Goal: Transaction & Acquisition: Purchase product/service

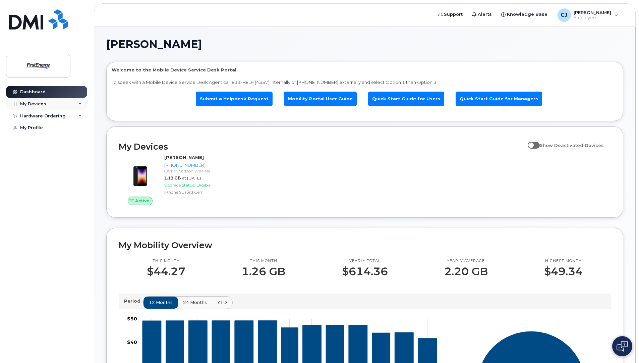
click at [53, 104] on div "My Devices" at bounding box center [46, 104] width 81 height 12
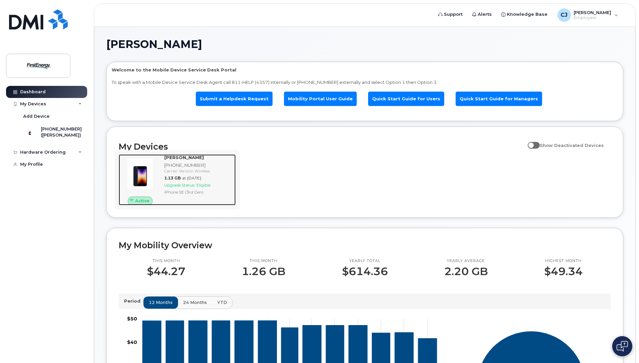
click at [185, 184] on span "Upgrade Status:" at bounding box center [179, 184] width 31 height 5
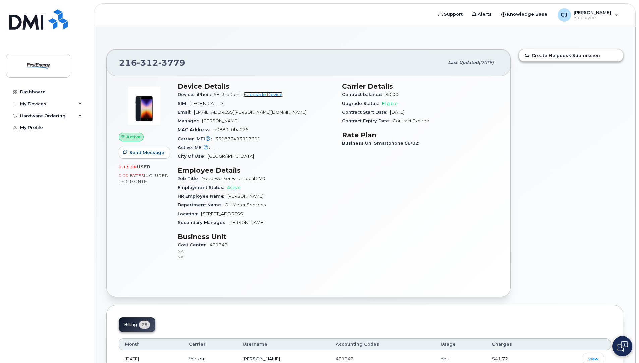
click at [272, 94] on link "+ Upgrade Device" at bounding box center [263, 94] width 39 height 5
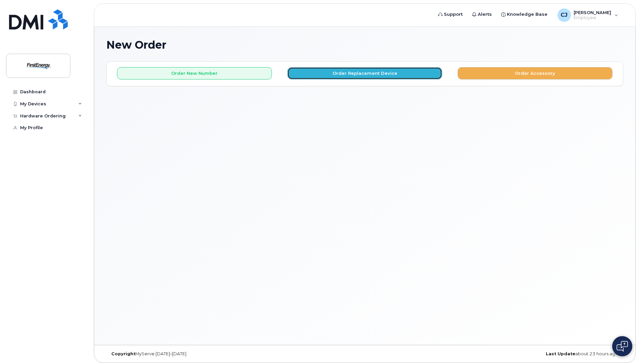
click at [396, 73] on button "Order Replacement Device" at bounding box center [364, 73] width 155 height 12
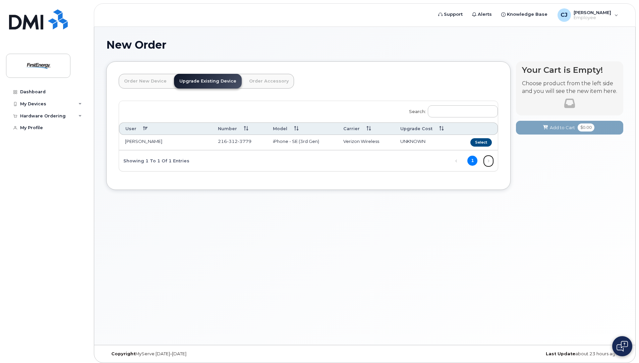
click at [488, 160] on link "Next" at bounding box center [489, 161] width 10 height 10
click at [484, 140] on button "Select" at bounding box center [481, 142] width 21 height 8
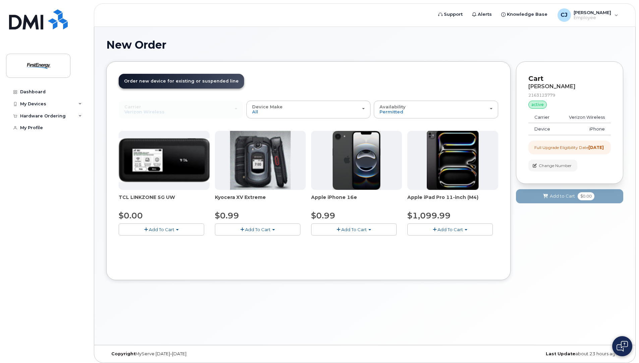
click at [349, 231] on span "Add To Cart" at bounding box center [353, 229] width 25 height 5
click at [368, 229] on button "Add To Cart" at bounding box center [354, 229] width 86 height 12
click at [366, 229] on span "Add To Cart" at bounding box center [353, 229] width 25 height 5
click at [349, 243] on link "$0.99 - 2 Year Upgrade" at bounding box center [345, 242] width 65 height 8
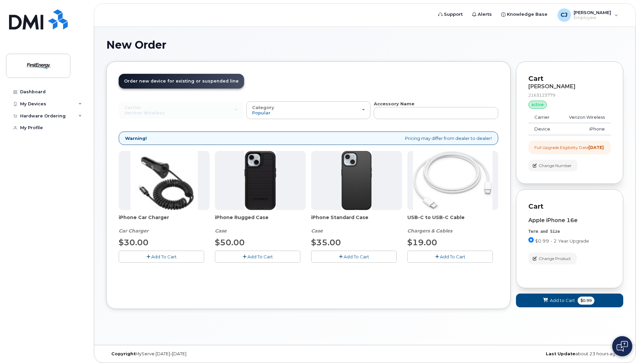
click at [179, 256] on button "Add To Cart" at bounding box center [162, 257] width 86 height 12
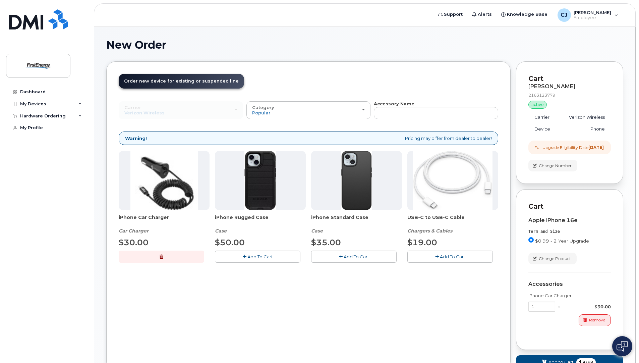
click at [448, 259] on span "Add To Cart" at bounding box center [452, 256] width 25 height 5
click at [258, 256] on span "Add To Cart" at bounding box center [260, 256] width 25 height 5
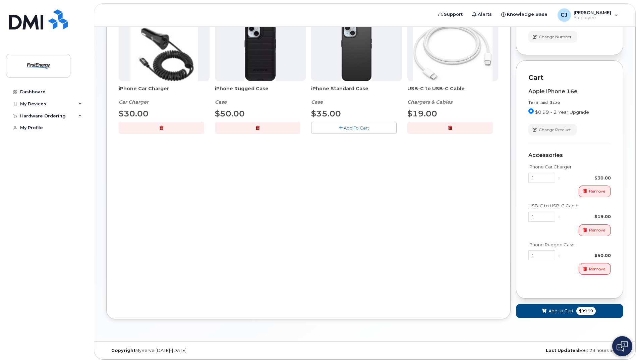
scroll to position [135, 0]
click at [562, 314] on span "Add to Cart" at bounding box center [561, 311] width 25 height 6
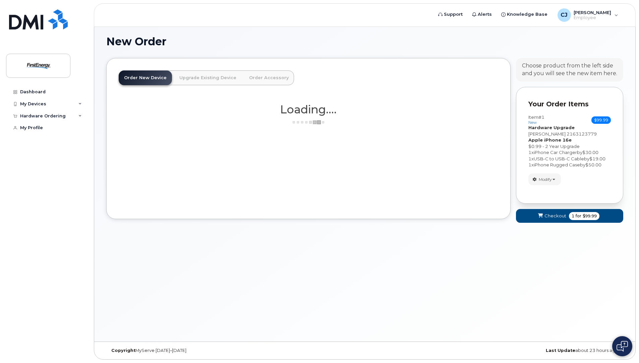
scroll to position [3, 0]
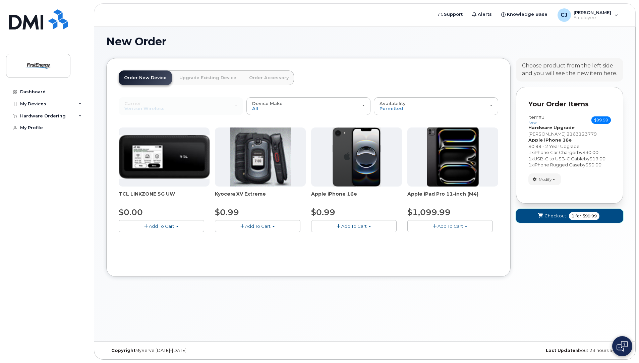
click at [556, 219] on span "Checkout" at bounding box center [556, 216] width 22 height 6
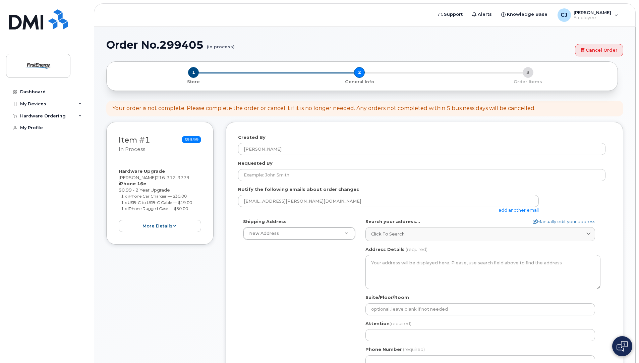
select select
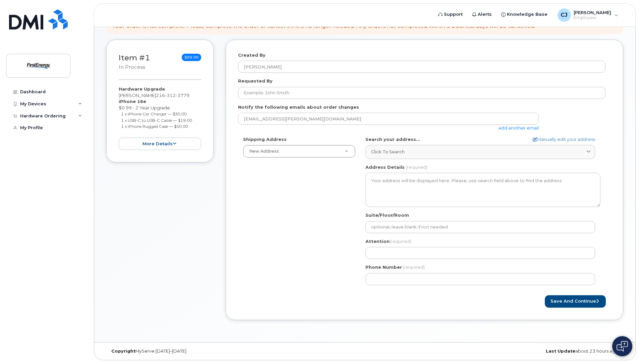
scroll to position [83, 0]
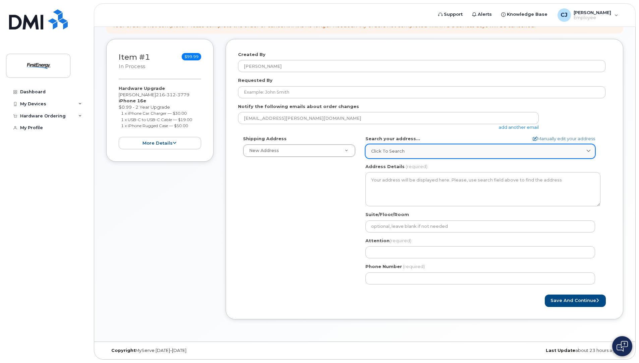
click at [422, 150] on div "Click to search" at bounding box center [480, 151] width 218 height 6
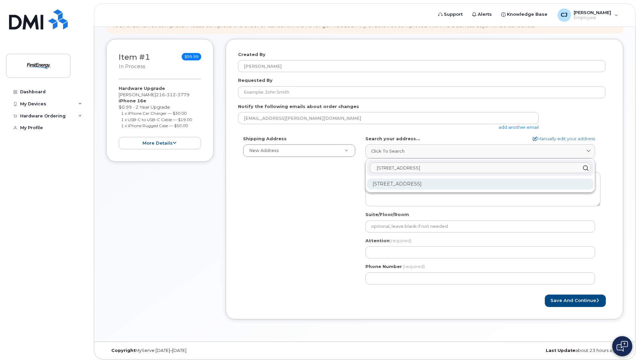
type input "4295 e 146th"
click at [455, 185] on div "4295 E 146th St Cleveland OH 44128-2342" at bounding box center [480, 183] width 226 height 11
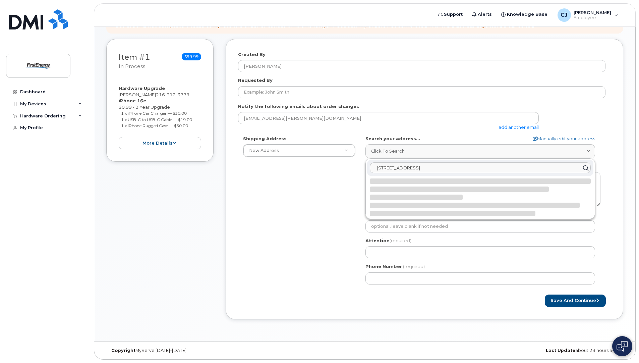
select select
type textarea "4295 E 146th St CLEVELAND OH 44128-2342 UNITED STATES"
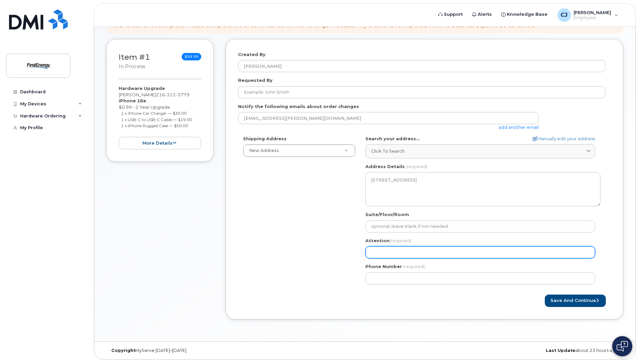
click at [380, 253] on input "Attention (required)" at bounding box center [481, 252] width 230 height 12
select select
type input "J"
select select
type input "Jo"
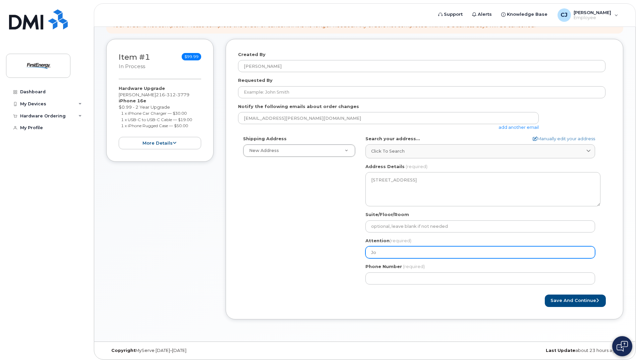
select select
type input "Jon"
select select
type input "Jon C"
select select
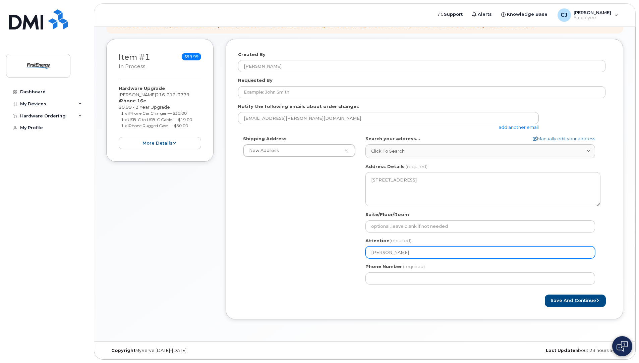
type input "Jon Ca"
select select
type input "Jon Cas"
select select
type input "Jon Cast"
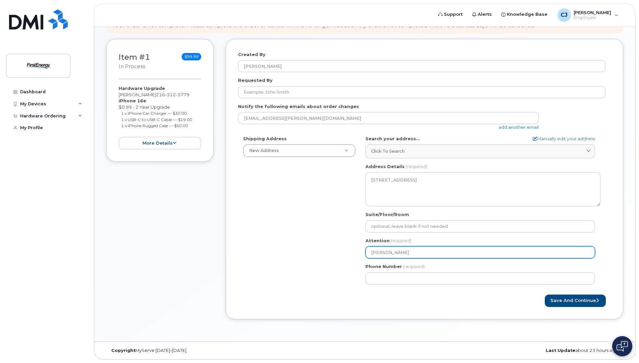
select select
type input "Jon Casti"
select select
type input "Jon Castil"
select select
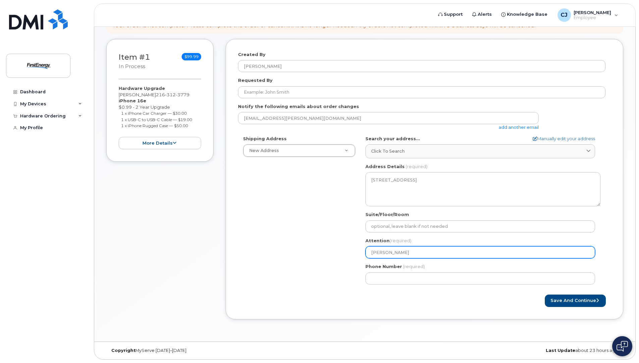
type input "Jon Castill"
select select
type input "Jon Castillo"
select select
type input "Jon Castillo-"
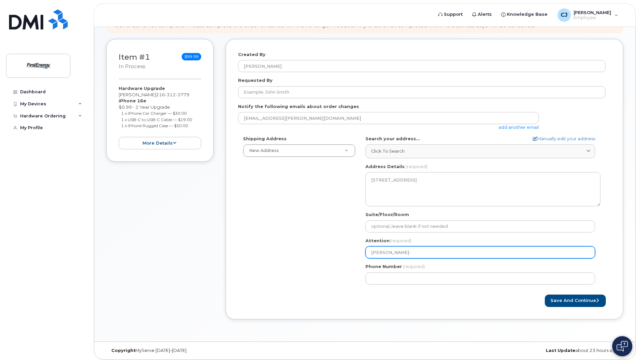
select select
type input "Jon Castillo-N"
select select
type input "Jon Castillo-Nu"
select select
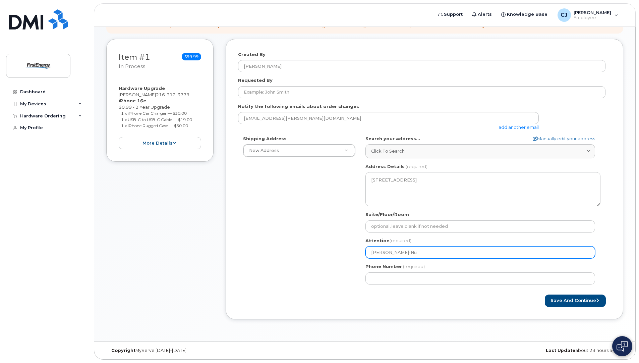
type input "Jon Castillo-Nun"
select select
type input "Jon Castillo-Nune"
select select
type input "Jon Castillo-Nunez"
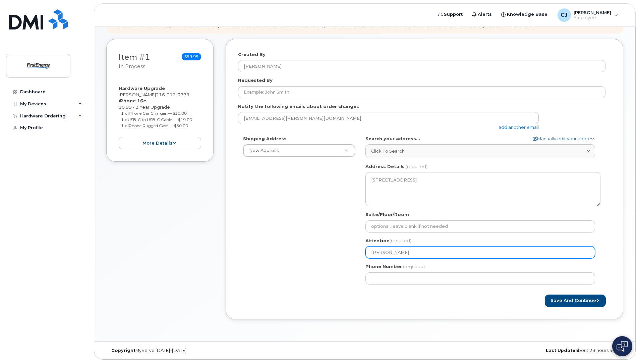
select select
type input "Jon Castillo-Nunez -"
select select
type input "Jon Castillo-Nunez - M"
select select
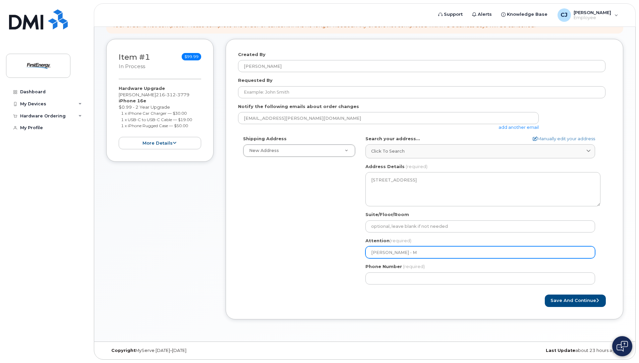
type input "Jon Castillo-Nunez - MT"
select select
type input "Jon Castillo-Nunez - MTR"
select select
type input "Jon Castillo-Nunez - MTR S"
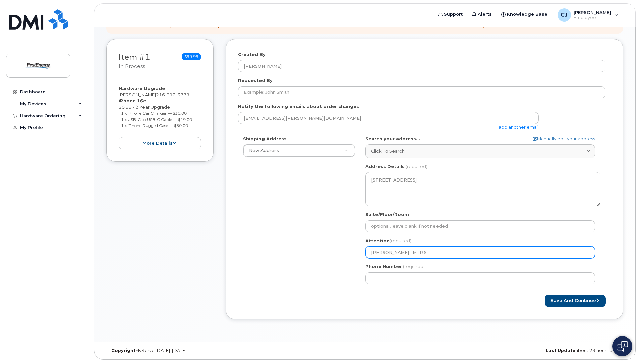
select select
type input "Jon Castillo-Nunez - MTR SR"
select select
type input "Jon Castillo-Nunez - MTR SRV"
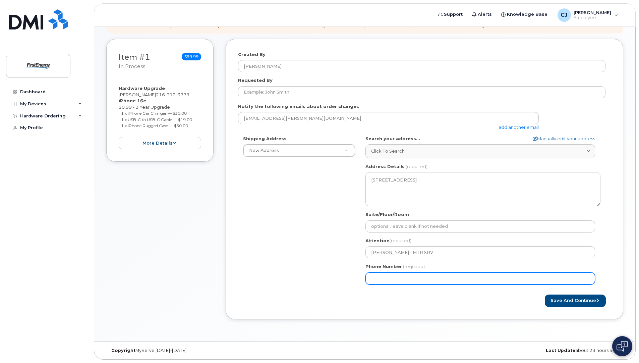
click at [431, 279] on input "Phone Number" at bounding box center [481, 278] width 230 height 12
type input "216"
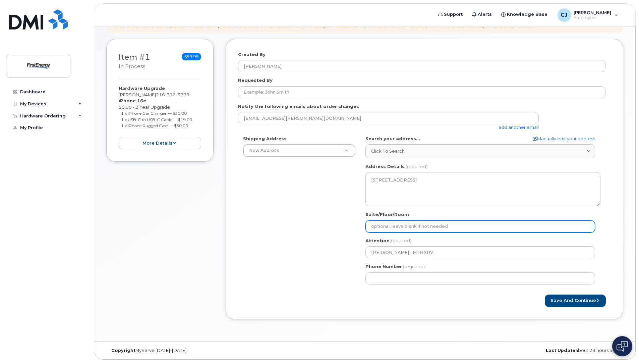
click at [398, 225] on input "Suite/Floor/Room" at bounding box center [481, 226] width 230 height 12
select select
type input "M"
select select
type input "Me"
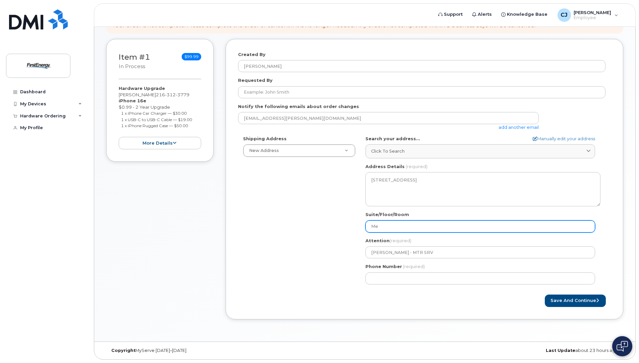
select select
type input "Met"
select select
type input "Mete"
select select
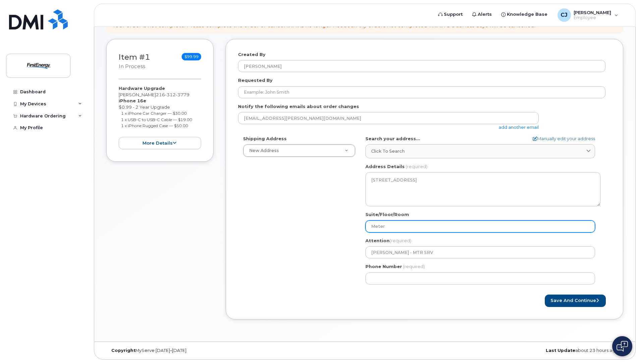
type input "Meter"
select select
type input "Meter S"
select select
type input "Meter Se"
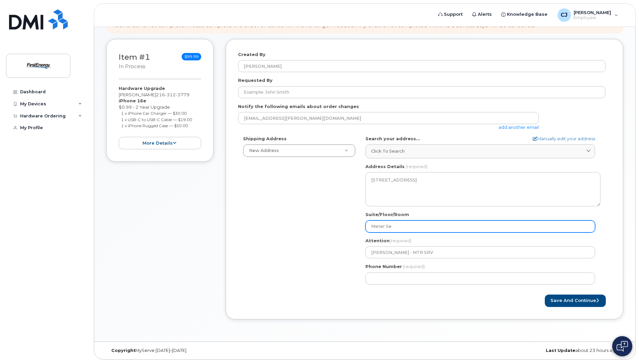
select select
type input "Meter Ser"
select select
type input "Meter Serv"
select select
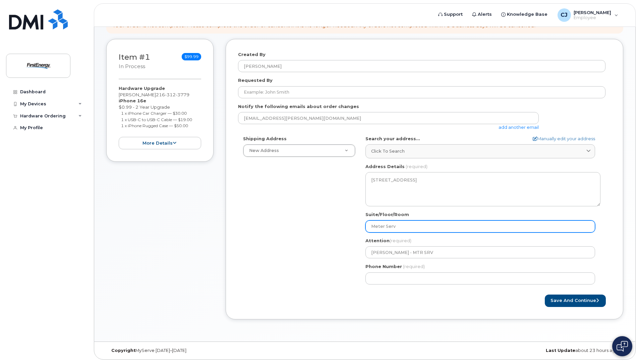
type input "Meter Servi"
select select
type input "Meter Servic"
select select
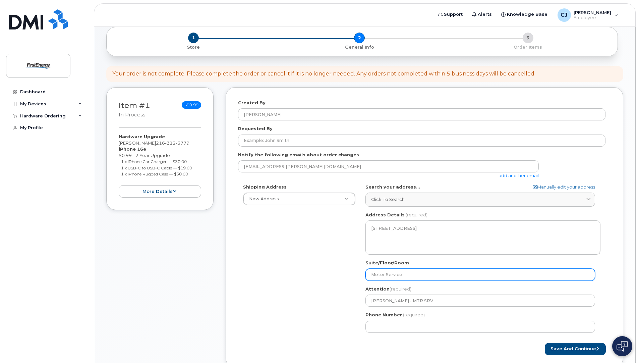
scroll to position [16, 0]
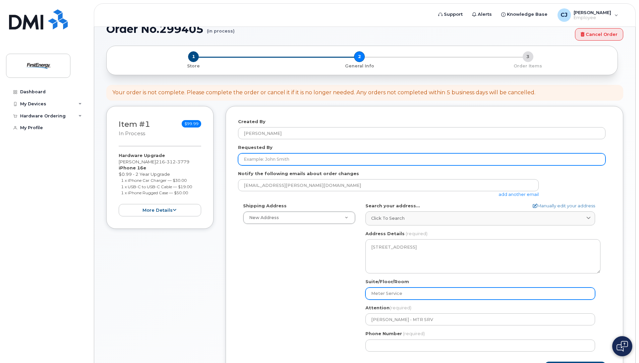
type input "Meter Service"
click at [298, 158] on input "Requested By" at bounding box center [422, 159] width 368 height 12
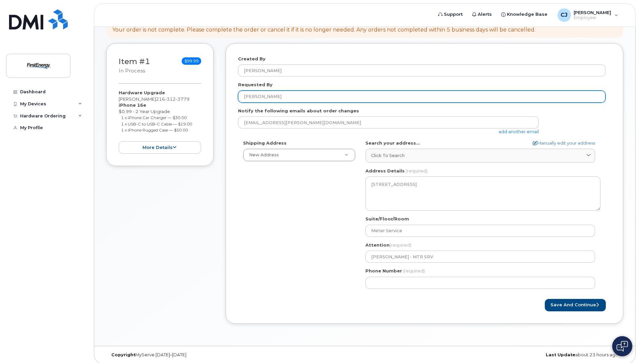
scroll to position [83, 0]
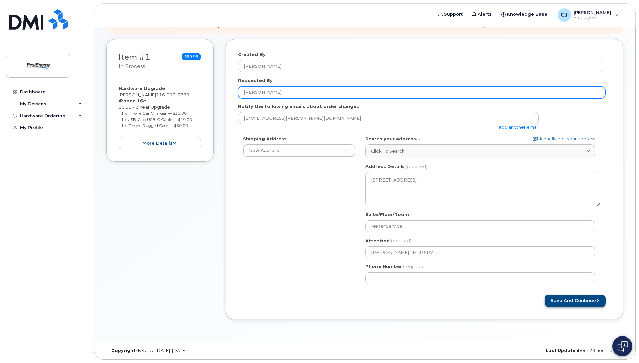
type input "Jon Castillo-Nunez"
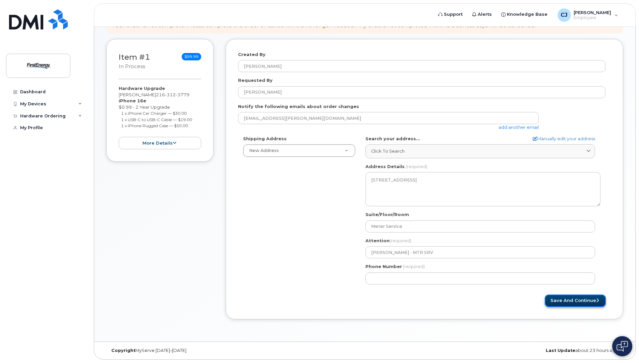
click at [567, 298] on button "Save and Continue" at bounding box center [575, 301] width 61 height 12
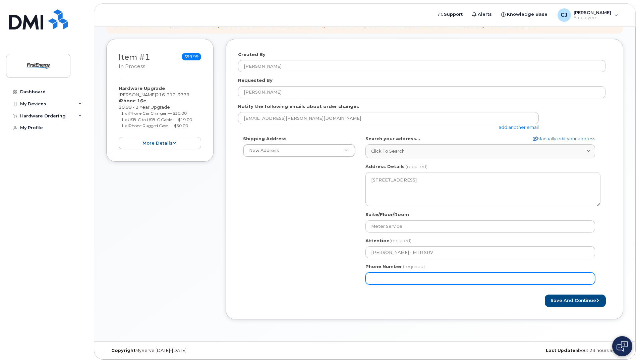
click at [392, 279] on input "Phone Number" at bounding box center [481, 278] width 230 height 12
select select
type input "2163123779"
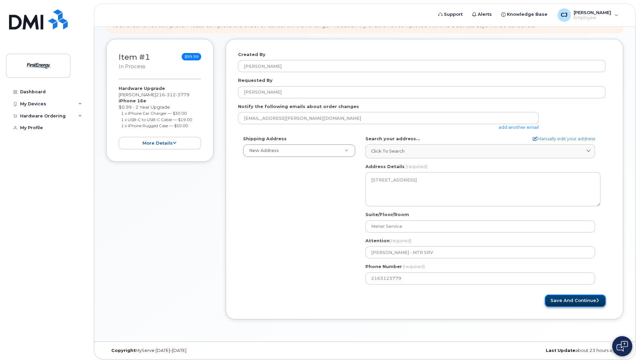
click at [564, 305] on button "Save and Continue" at bounding box center [575, 301] width 61 height 12
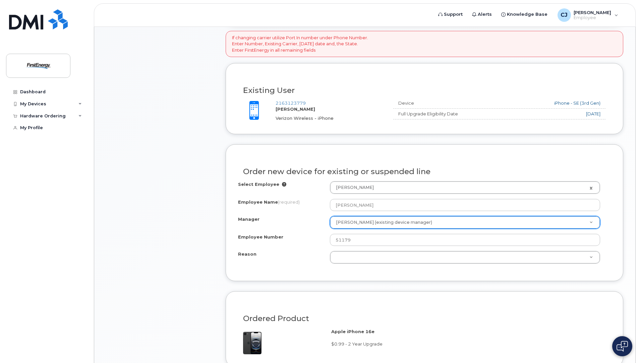
scroll to position [235, 0]
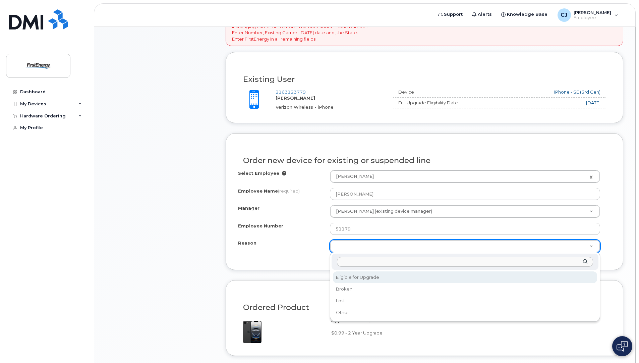
select select "eligible_for_upgrade"
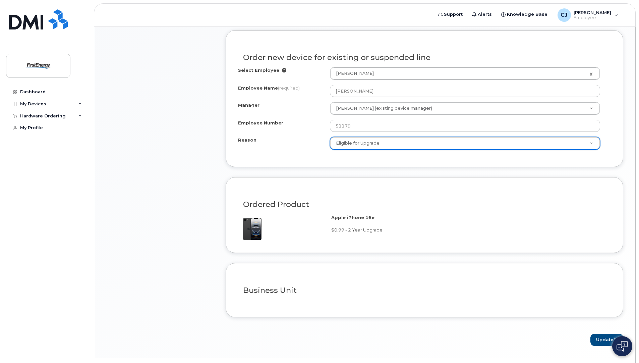
scroll to position [354, 0]
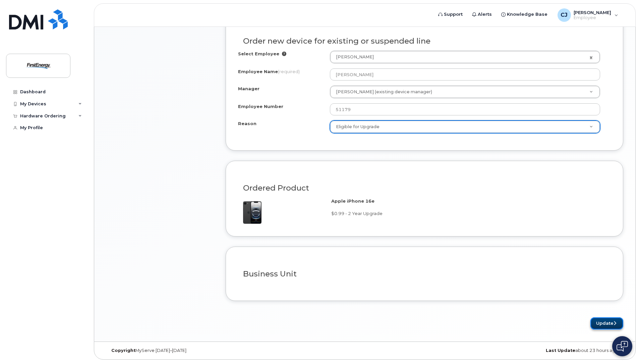
click at [605, 323] on button "Update" at bounding box center [607, 323] width 33 height 12
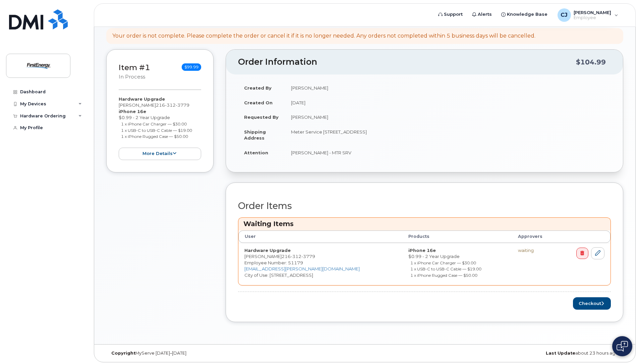
scroll to position [104, 0]
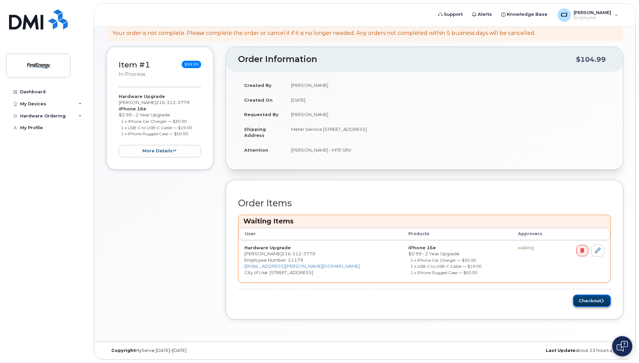
click at [582, 298] on button "Checkout" at bounding box center [592, 301] width 38 height 12
